Goal: Navigation & Orientation: Find specific page/section

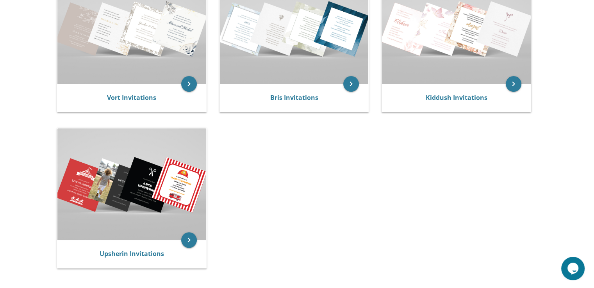
scroll to position [202, 0]
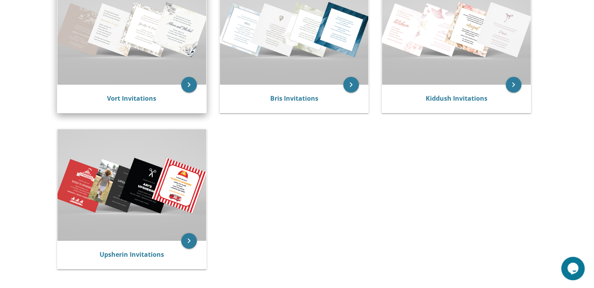
click at [127, 92] on div "Vort Invitations" at bounding box center [131, 99] width 149 height 28
click at [192, 83] on icon "keyboard_arrow_right" at bounding box center [189, 85] width 16 height 16
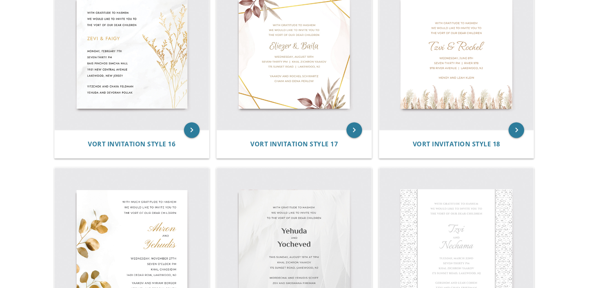
scroll to position [1075, 0]
